Goal: Information Seeking & Learning: Learn about a topic

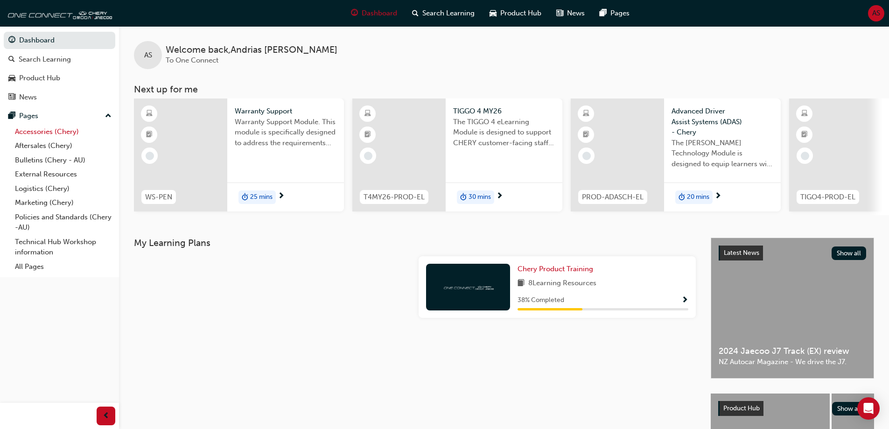
click at [41, 132] on link "Accessories (Chery)" at bounding box center [63, 132] width 104 height 14
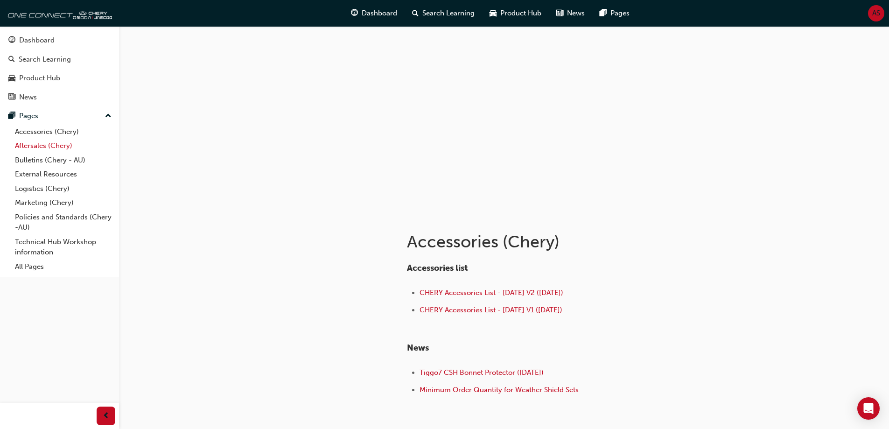
click at [40, 146] on link "Aftersales (Chery)" at bounding box center [63, 146] width 104 height 14
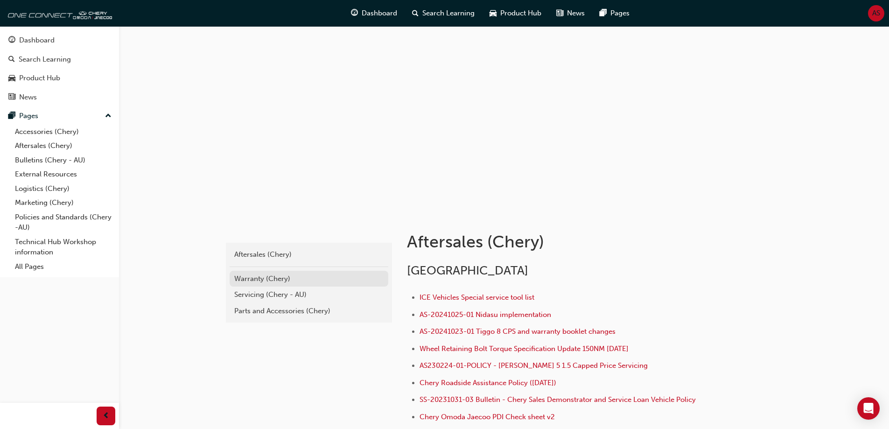
click at [306, 278] on div "Warranty (Chery)" at bounding box center [308, 278] width 149 height 11
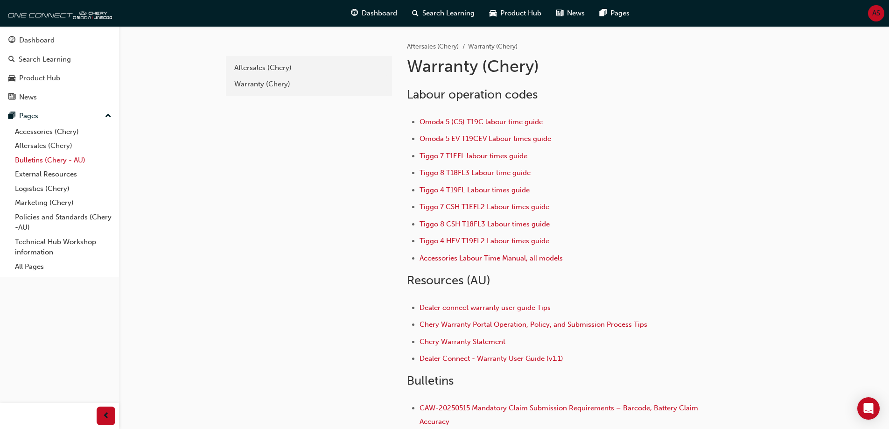
click at [59, 159] on link "Bulletins (Chery - AU)" at bounding box center [63, 160] width 104 height 14
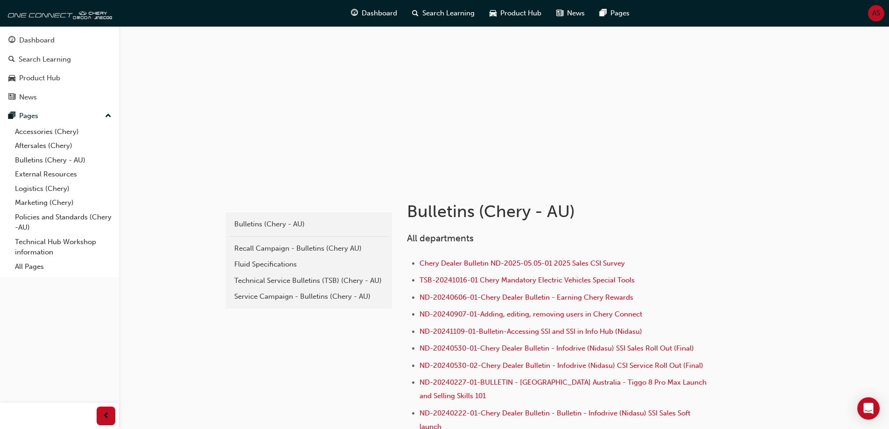
scroll to position [47, 0]
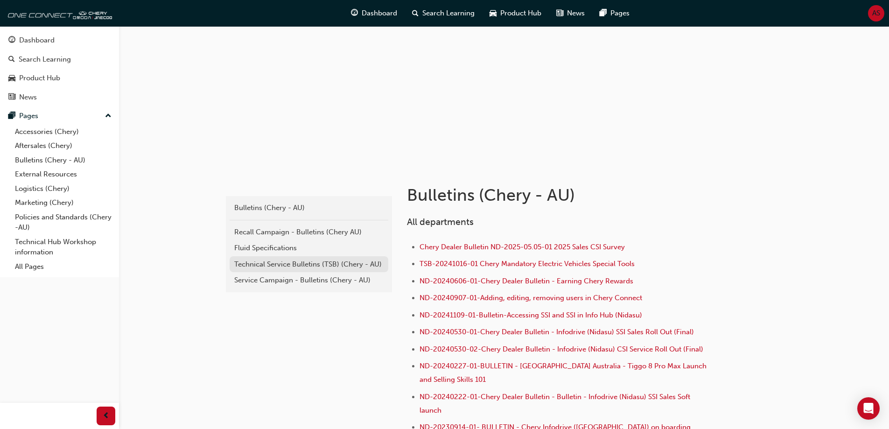
click at [313, 261] on div "Technical Service Bulletins (TSB) (Chery - AU)" at bounding box center [308, 264] width 149 height 11
